Goal: Ask a question

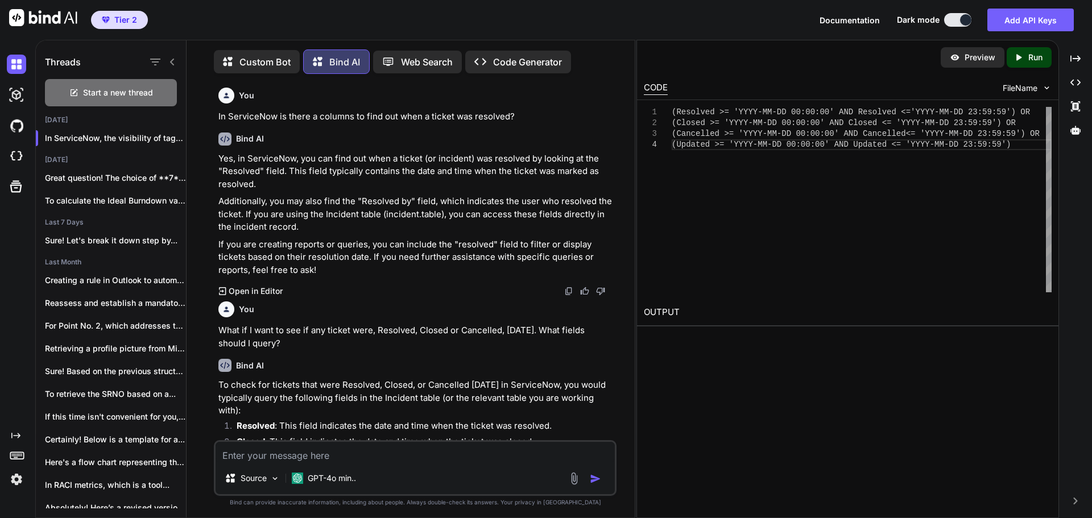
scroll to position [884, 0]
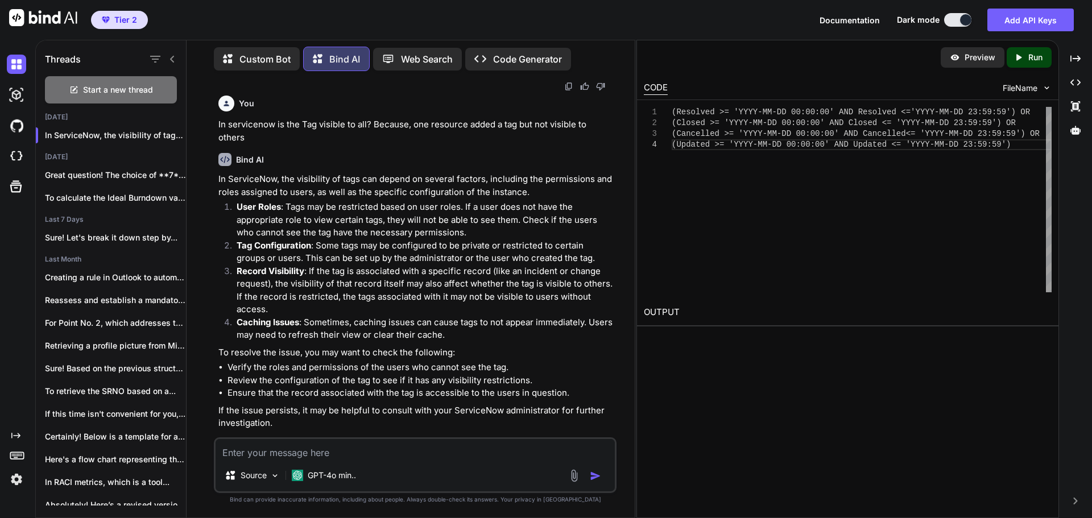
click at [446, 454] on textarea at bounding box center [414, 449] width 399 height 20
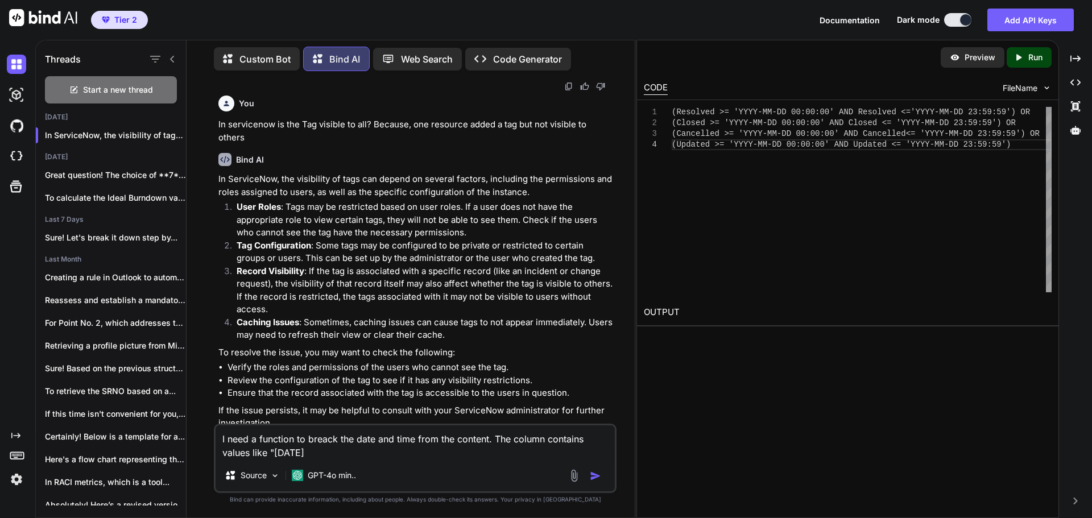
click at [431, 452] on textarea "I need a function to breack the date and time from the content. The column cont…" at bounding box center [414, 442] width 399 height 34
type textarea "I need a function in Excel to break the date and time from the content. The col…"
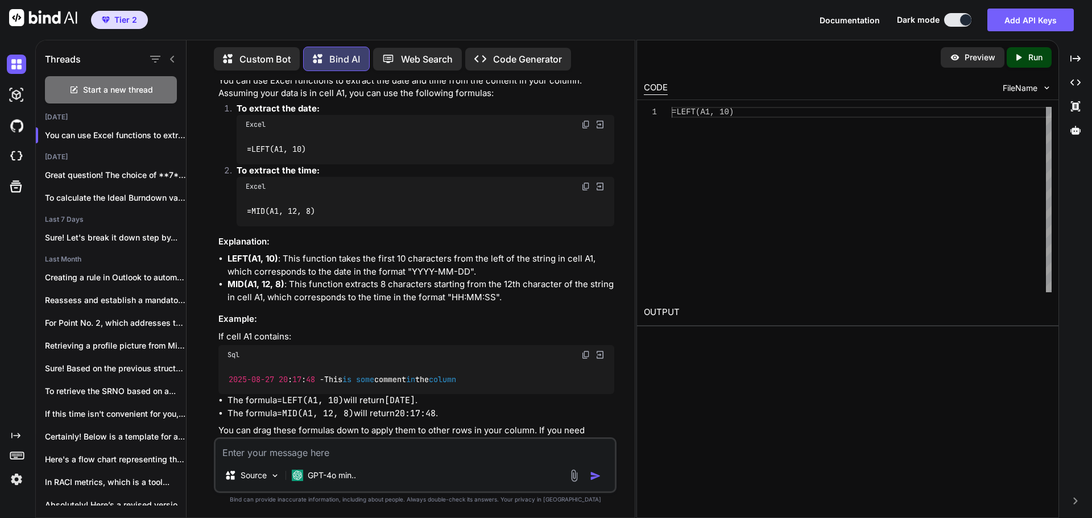
scroll to position [1360, 0]
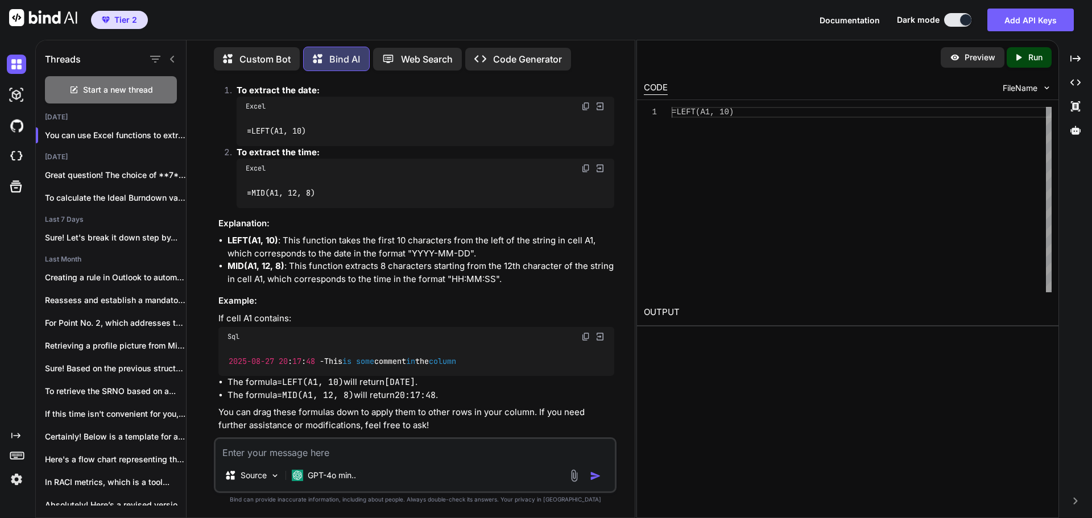
click at [433, 445] on textarea at bounding box center [414, 449] width 399 height 20
click at [474, 453] on textarea "So, my ultimate goal is to calculate the time elapsed" at bounding box center [414, 449] width 399 height 20
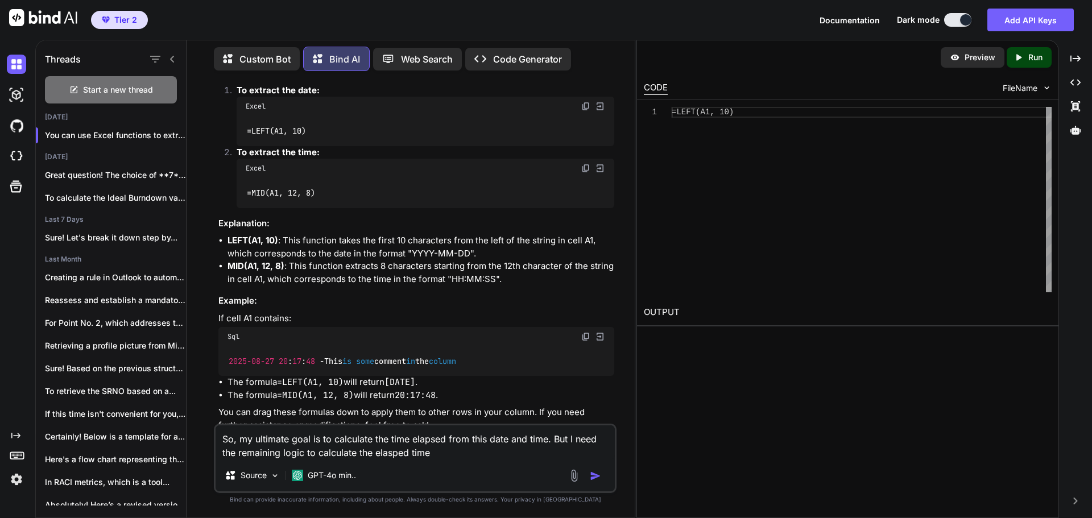
type textarea "So, my ultimate goal is to calculate the time elapsed from this date and time. …"
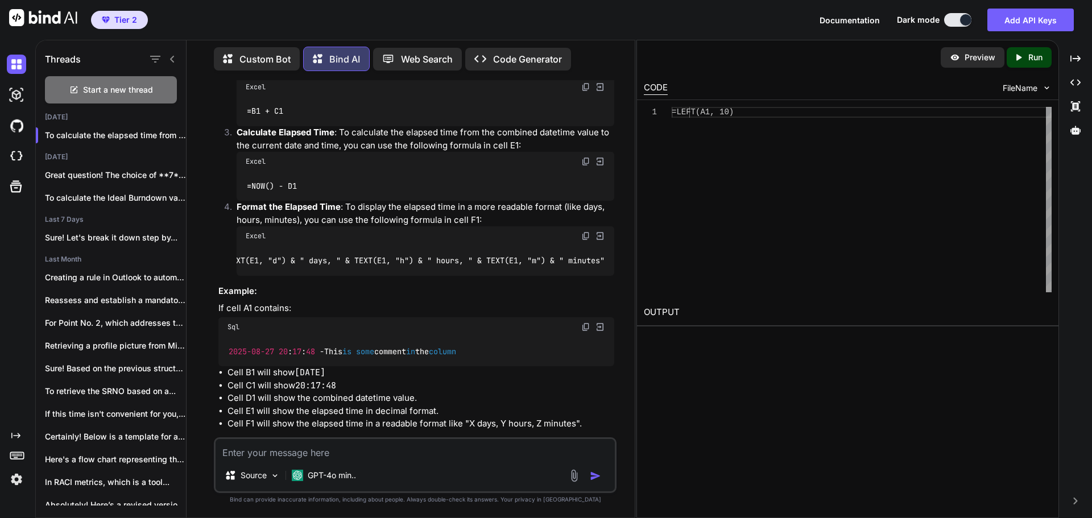
scroll to position [2061, 0]
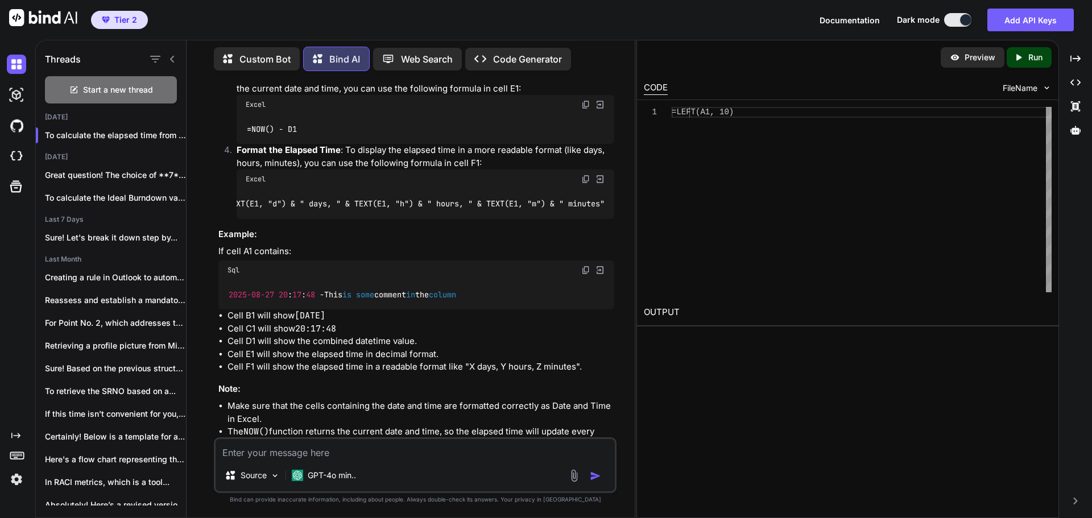
click at [259, 314] on li "Cell B1 will show [DATE]" at bounding box center [420, 315] width 387 height 13
drag, startPoint x: 276, startPoint y: 310, endPoint x: 358, endPoint y: 309, distance: 82.4
click at [358, 309] on li "Cell B1 will show [DATE]" at bounding box center [420, 315] width 387 height 13
click at [290, 322] on li "Cell C1 will show 20:17:48" at bounding box center [420, 328] width 387 height 13
drag, startPoint x: 301, startPoint y: 325, endPoint x: 339, endPoint y: 325, distance: 38.7
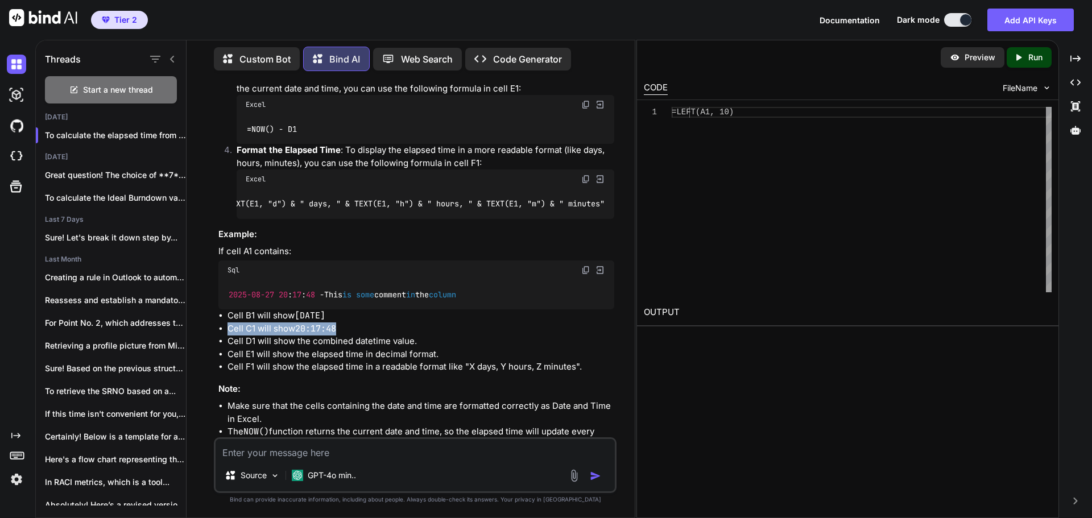
click at [339, 325] on ul "Cell B1 will show [DATE] Cell C1 will show 20:17:48 Cell D1 will show the combi…" at bounding box center [416, 341] width 396 height 64
click at [310, 354] on li "Cell E1 will show the elapsed time in decimal format." at bounding box center [420, 354] width 387 height 13
drag, startPoint x: 271, startPoint y: 339, endPoint x: 416, endPoint y: 335, distance: 145.0
click at [416, 335] on li "Cell D1 will show the combined datetime value." at bounding box center [420, 341] width 387 height 13
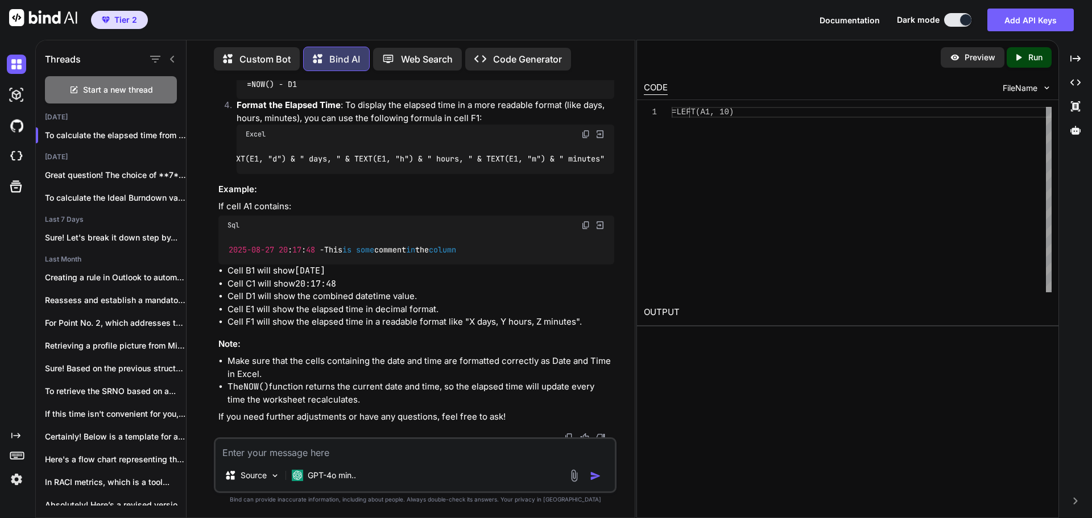
click at [296, 308] on li "Cell E1 will show the elapsed time in decimal format." at bounding box center [420, 309] width 387 height 13
drag, startPoint x: 229, startPoint y: 308, endPoint x: 435, endPoint y: 305, distance: 206.4
click at [435, 305] on li "Cell E1 will show the elapsed time in decimal format." at bounding box center [420, 309] width 387 height 13
drag, startPoint x: 575, startPoint y: 317, endPoint x: 470, endPoint y: 321, distance: 105.2
click at [470, 321] on li "Cell F1 will show the elapsed time in a readable format like "X days, Y hours, …" at bounding box center [420, 322] width 387 height 13
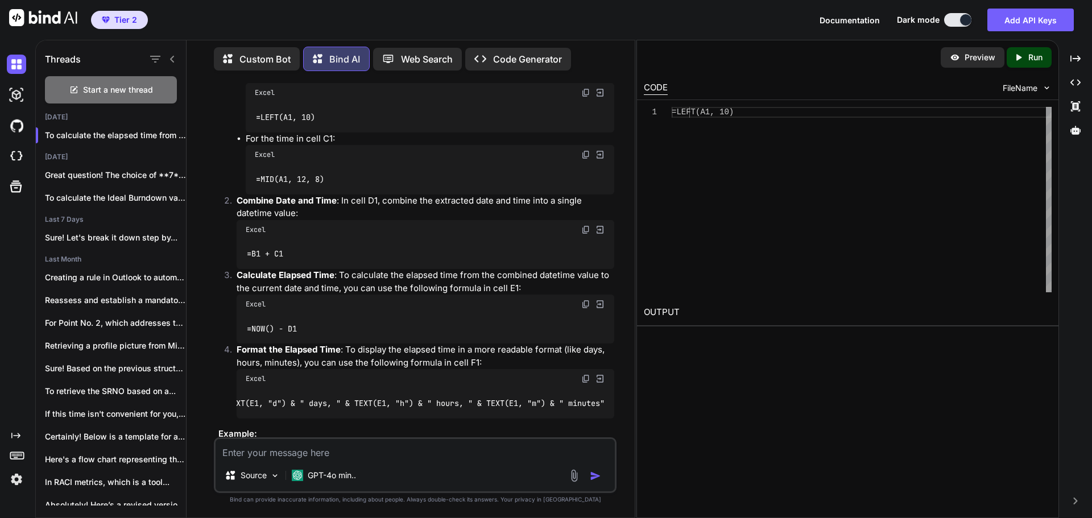
scroll to position [1879, 0]
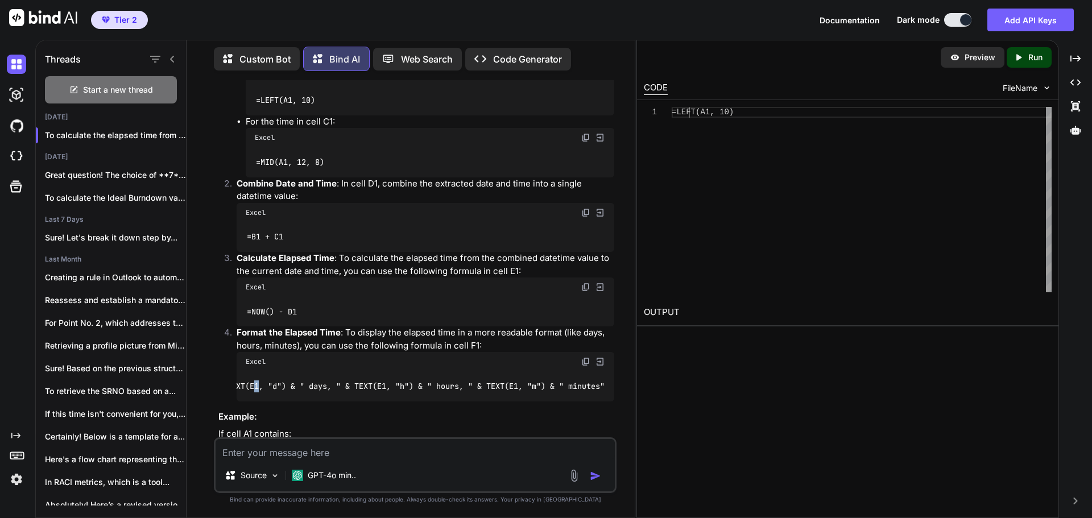
click at [251, 380] on code "=TEXT(E1, "d") & " days, " & TEXT(E1, "h") & " hours, " & TEXT(E1, "m") & " min…" at bounding box center [413, 386] width 384 height 12
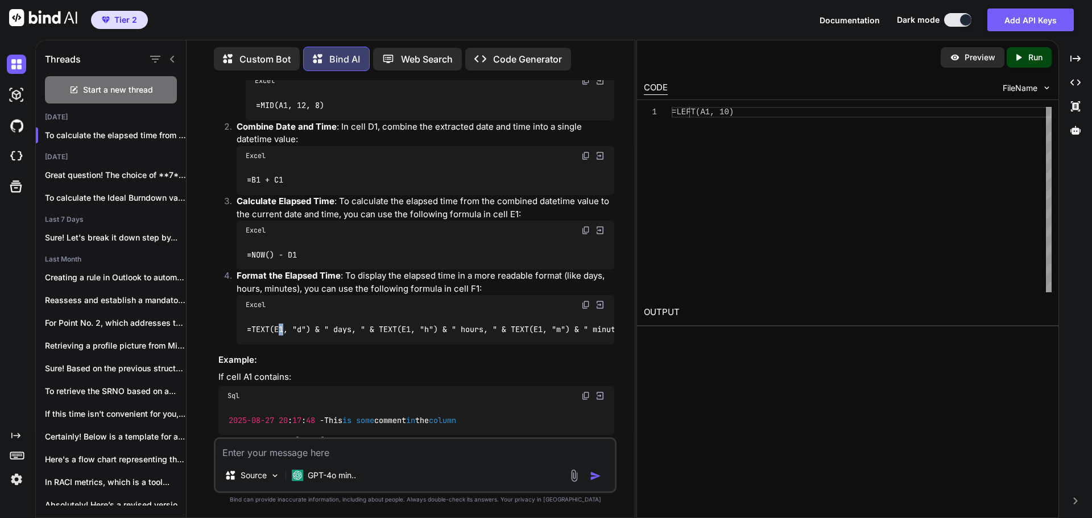
scroll to position [1822, 0]
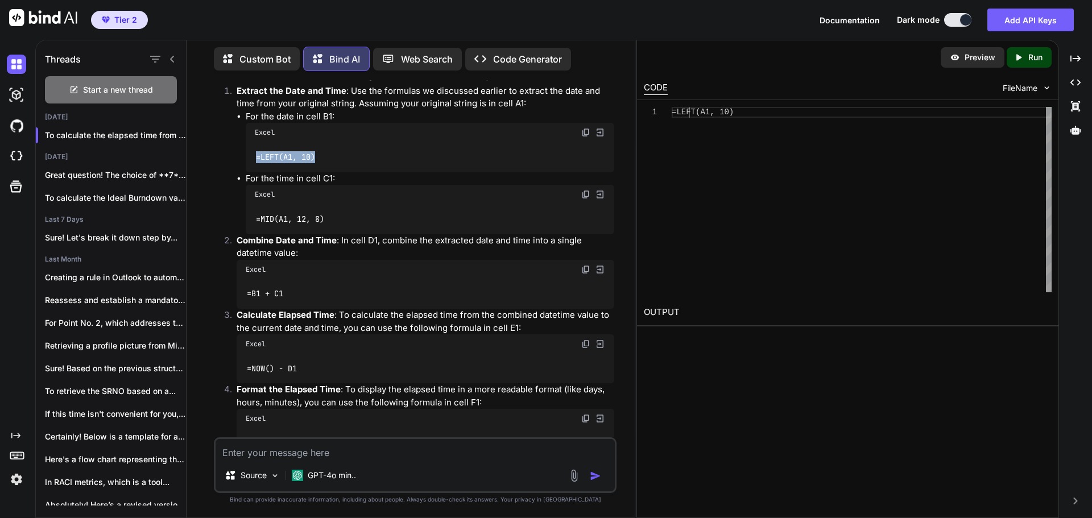
drag, startPoint x: 320, startPoint y: 149, endPoint x: 256, endPoint y: 150, distance: 64.3
click at [256, 150] on div "=LEFT(A1, 10)" at bounding box center [430, 157] width 368 height 30
copy code "=LEFT(A1, 10)"
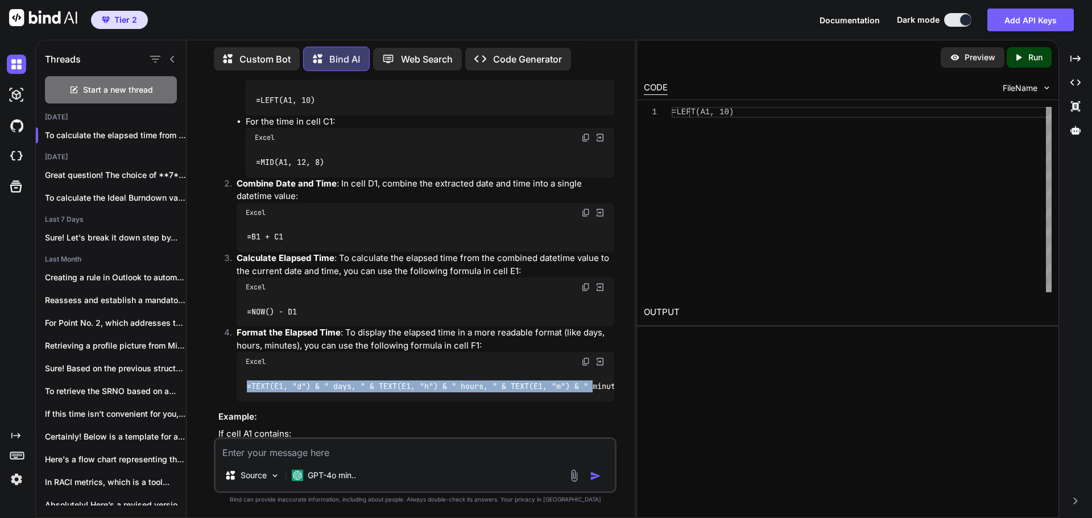
scroll to position [0, 32]
drag, startPoint x: 247, startPoint y: 372, endPoint x: 605, endPoint y: 372, distance: 358.7
click at [605, 372] on div "=TEXT(E1, "d") & " days, " & TEXT(E1, "h") & " hours, " & TEXT(E1, "m") & " min…" at bounding box center [424, 386] width 377 height 30
copy code "=TEXT(E1, "d") & " days, " & TEXT(E1, "h") & " hours, " & TEXT(E1, "m") & " min…"
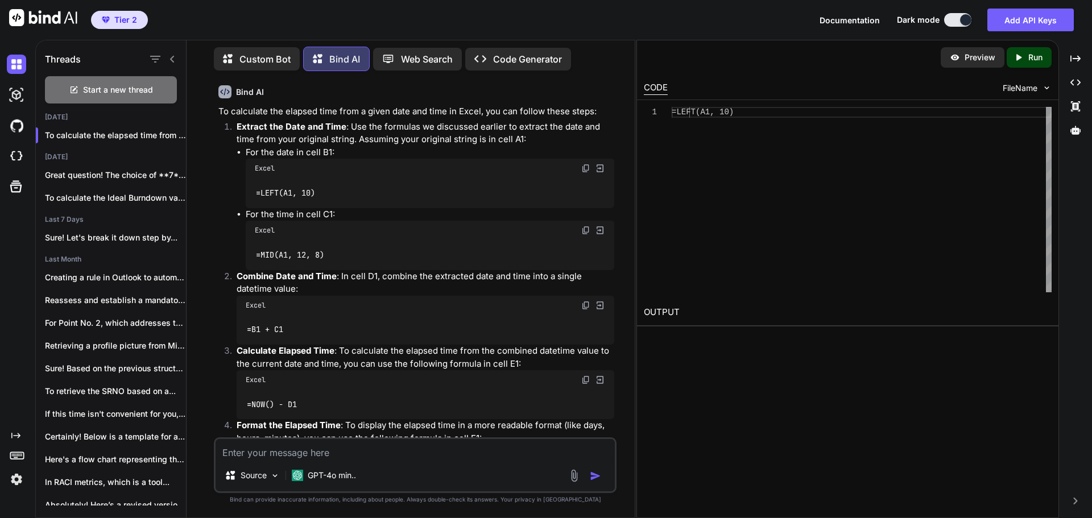
scroll to position [1765, 0]
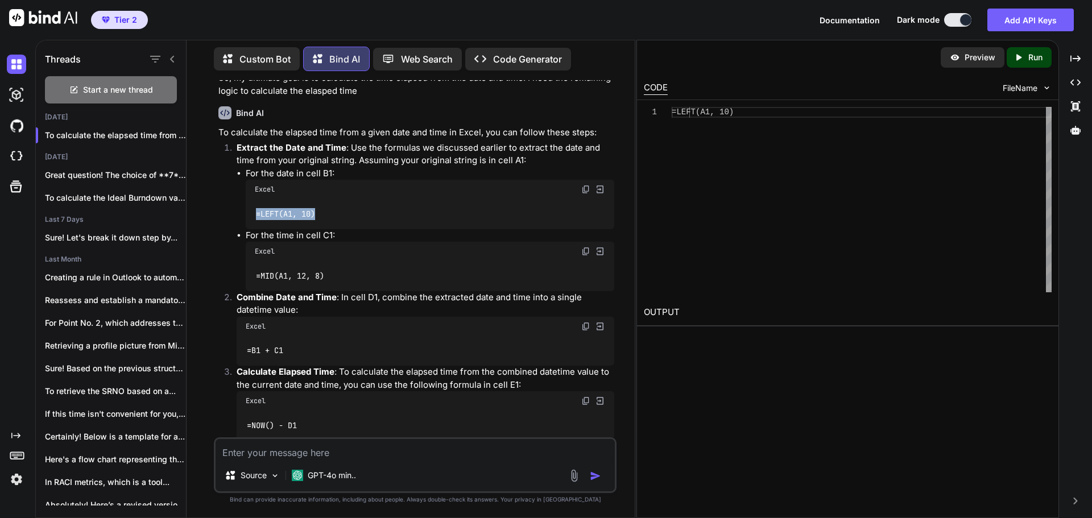
drag, startPoint x: 322, startPoint y: 203, endPoint x: 254, endPoint y: 203, distance: 67.7
click at [254, 203] on div "=LEFT(A1, 10)" at bounding box center [430, 214] width 368 height 30
copy code "=LEFT(A1, 10)"
drag, startPoint x: 300, startPoint y: 412, endPoint x: 242, endPoint y: 412, distance: 57.4
click at [242, 412] on div "=NOW() - D1" at bounding box center [424, 425] width 377 height 30
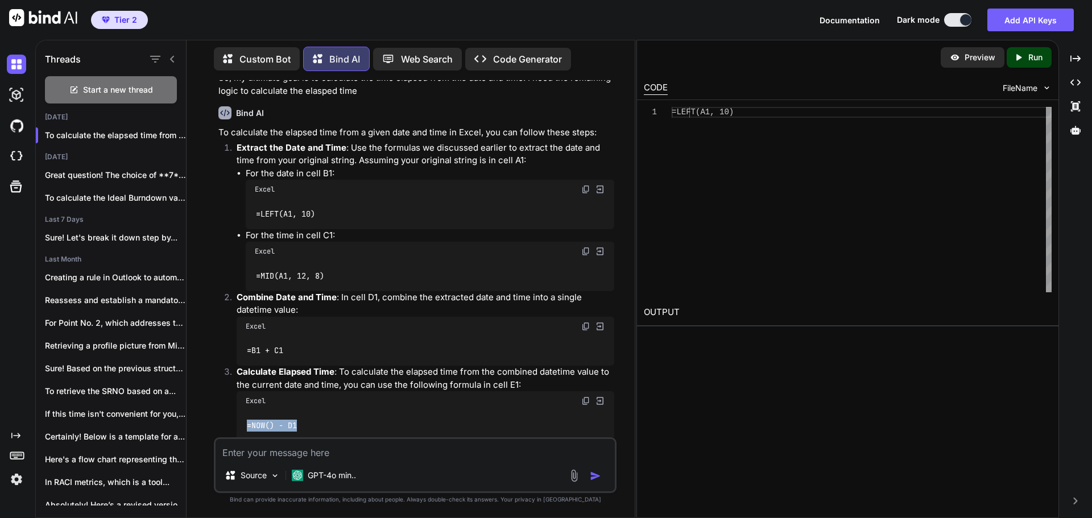
copy code "=NOW() - D1"
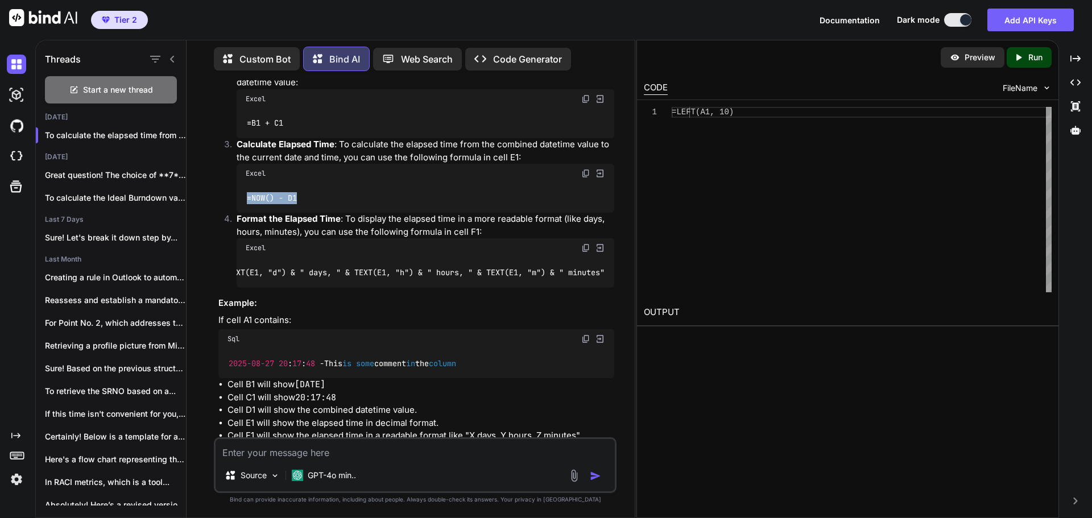
scroll to position [2106, 0]
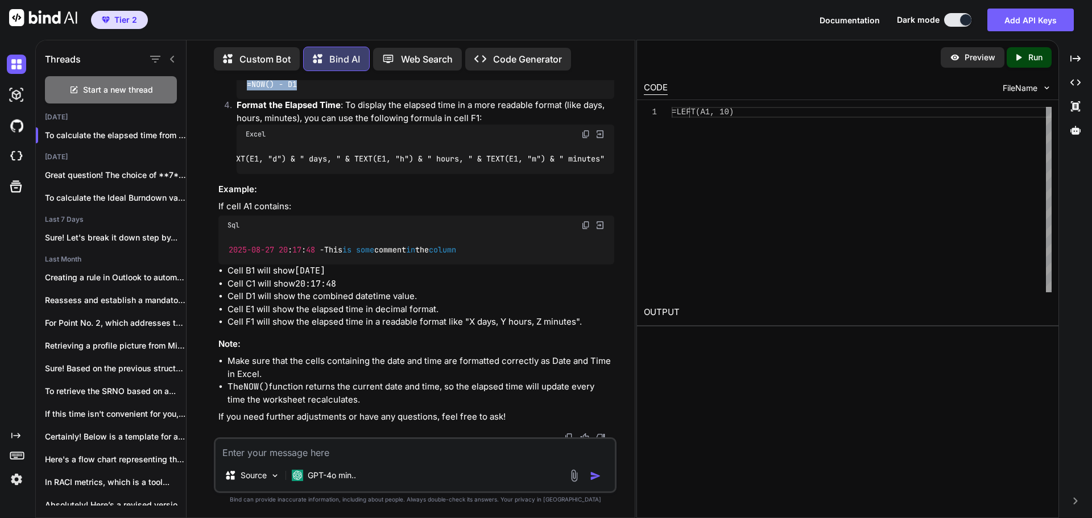
click at [437, 459] on textarea at bounding box center [414, 449] width 399 height 20
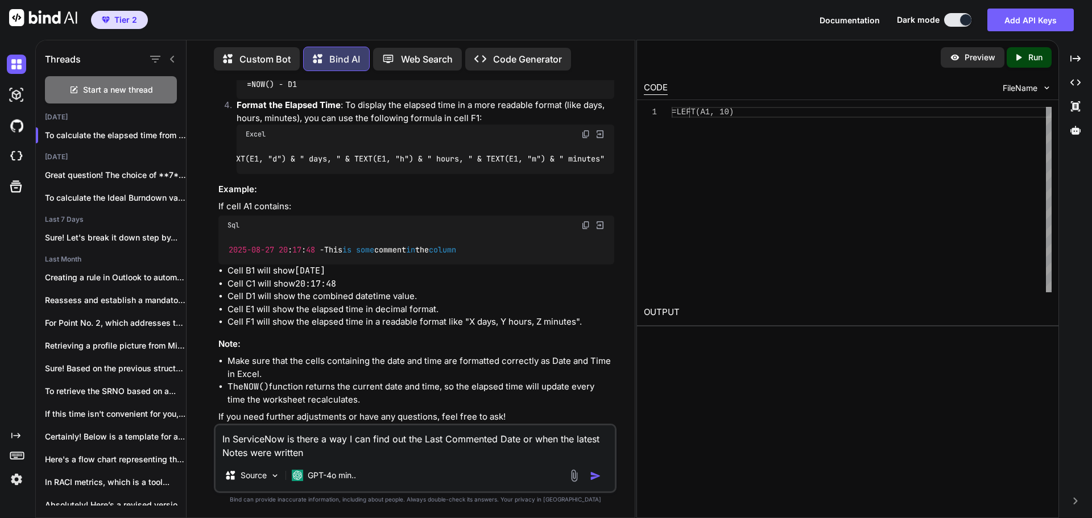
type textarea "In ServiceNow is there a way I can find out the Last Commented Date or when the…"
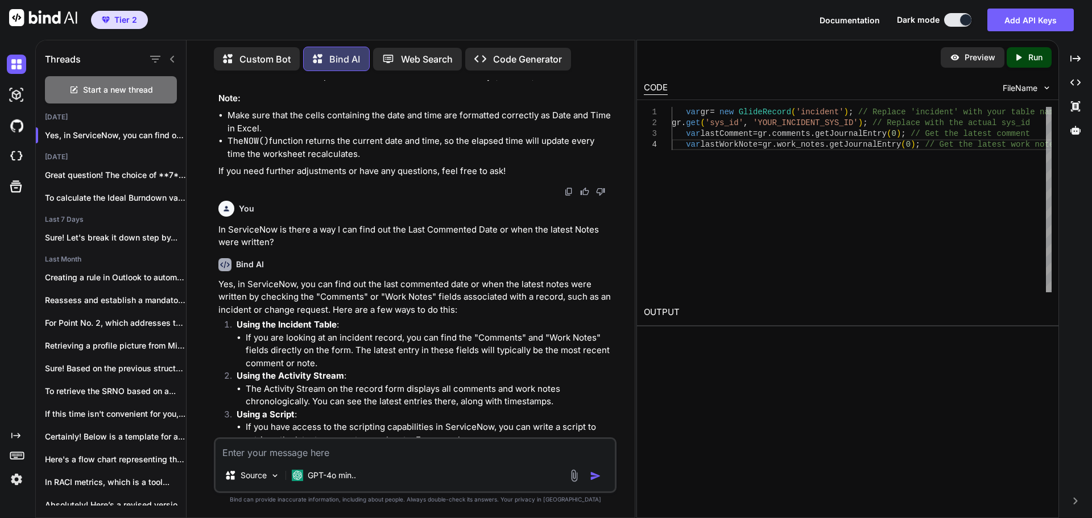
scroll to position [2353, 0]
drag, startPoint x: 475, startPoint y: 335, endPoint x: 605, endPoint y: 335, distance: 130.2
click at [605, 335] on li "If you are looking at an incident record, you can find the "Comments" and "Work…" at bounding box center [430, 349] width 368 height 39
drag, startPoint x: 284, startPoint y: 347, endPoint x: 360, endPoint y: 347, distance: 76.7
click at [360, 347] on li "If you are looking at an incident record, you can find the "Comments" and "Work…" at bounding box center [430, 349] width 368 height 39
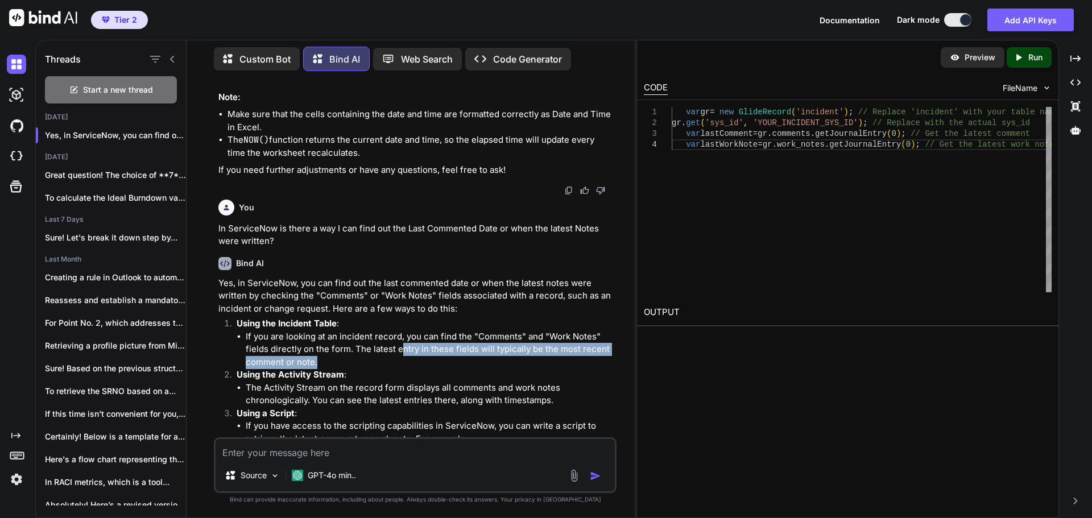
drag, startPoint x: 407, startPoint y: 346, endPoint x: 551, endPoint y: 362, distance: 145.3
click at [551, 362] on li "If you are looking at an incident record, you can find the "Comments" and "Work…" at bounding box center [430, 349] width 368 height 39
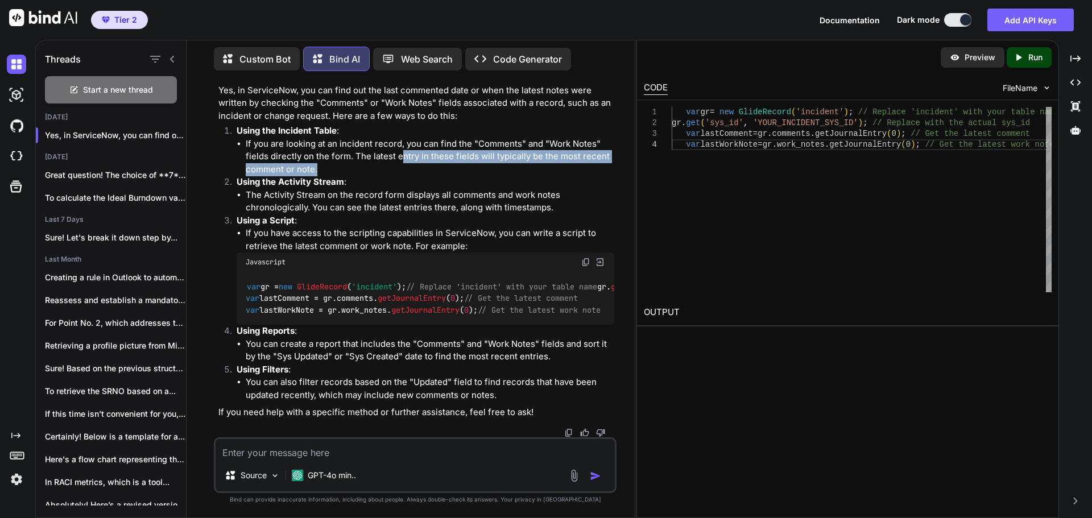
scroll to position [2562, 0]
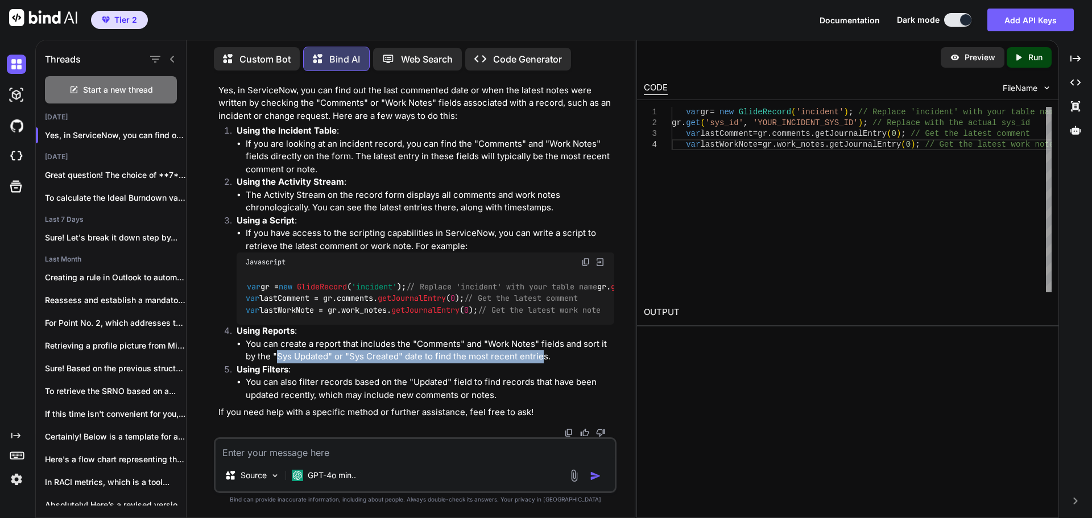
drag, startPoint x: 276, startPoint y: 356, endPoint x: 543, endPoint y: 358, distance: 267.8
click at [543, 358] on li "You can create a report that includes the "Comments" and "Work Notes" fields an…" at bounding box center [430, 351] width 368 height 26
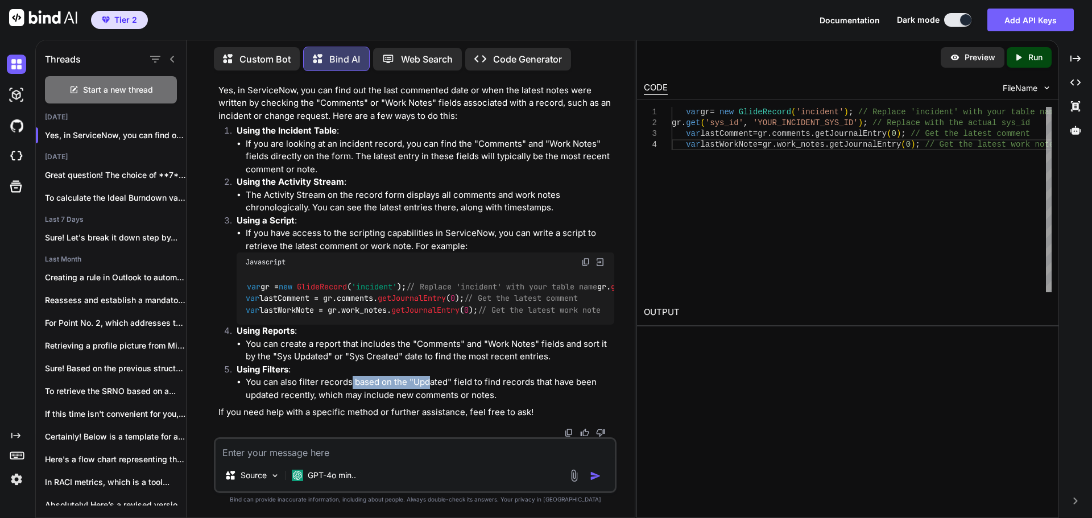
drag, startPoint x: 351, startPoint y: 384, endPoint x: 429, endPoint y: 384, distance: 77.9
click at [429, 384] on li "You can also filter records based on the "Updated" field to find records that h…" at bounding box center [430, 389] width 368 height 26
click at [503, 383] on li "You can also filter records based on the "Updated" field to find records that h…" at bounding box center [430, 389] width 368 height 26
